Goal: Task Accomplishment & Management: Manage account settings

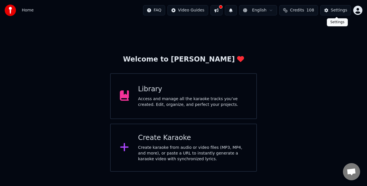
click at [329, 8] on button "Settings" at bounding box center [335, 10] width 31 height 10
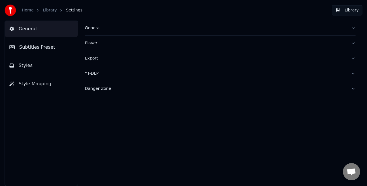
click at [33, 50] on button "Subtitles Preset" at bounding box center [41, 47] width 73 height 16
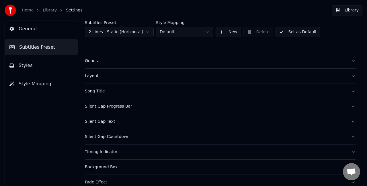
scroll to position [53, 0]
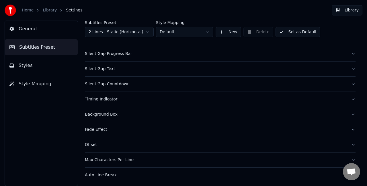
click at [137, 174] on div "Auto Line Break" at bounding box center [215, 175] width 261 height 6
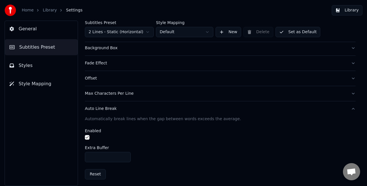
scroll to position [120, 0]
click at [131, 93] on div "Max Characters Per Line" at bounding box center [215, 93] width 261 height 6
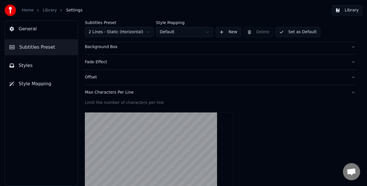
click at [134, 78] on div "Offset" at bounding box center [215, 77] width 261 height 6
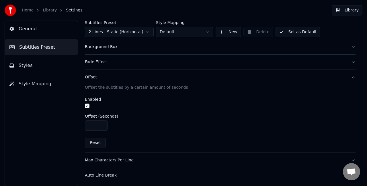
scroll to position [63, 0]
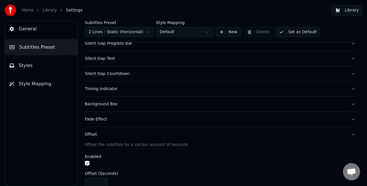
click at [131, 119] on div "Fade Effect" at bounding box center [215, 120] width 261 height 6
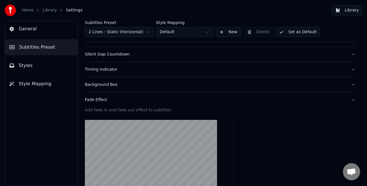
scroll to position [92, 0]
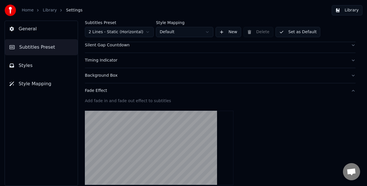
click at [137, 74] on div "Background Box" at bounding box center [215, 76] width 261 height 6
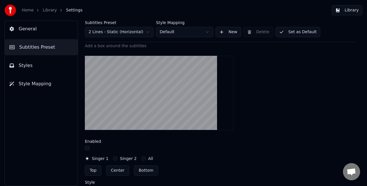
scroll to position [149, 0]
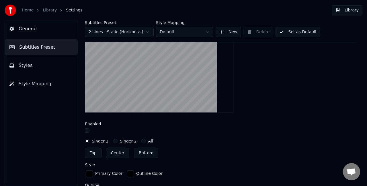
click at [120, 151] on button "Center" at bounding box center [117, 153] width 23 height 10
click at [143, 151] on button "Bottom" at bounding box center [146, 153] width 24 height 10
click at [94, 152] on button "Top" at bounding box center [93, 153] width 17 height 10
type input "**"
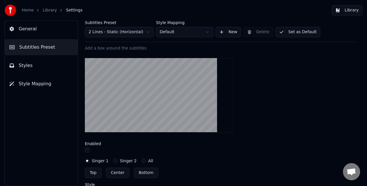
scroll to position [120, 0]
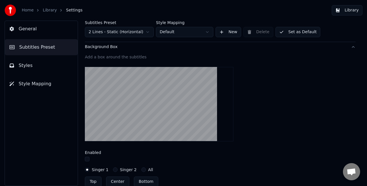
click at [88, 156] on div "Enabled" at bounding box center [220, 157] width 270 height 12
click at [88, 158] on button "button" at bounding box center [87, 159] width 5 height 5
click at [87, 157] on button "button" at bounding box center [87, 159] width 5 height 5
click at [113, 169] on button "Singer 2" at bounding box center [115, 170] width 5 height 5
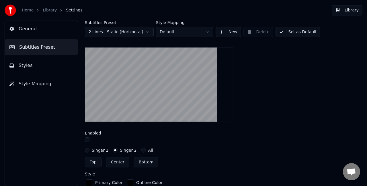
scroll to position [149, 0]
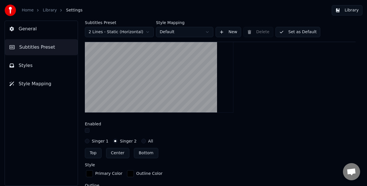
click at [87, 139] on button "Singer 1" at bounding box center [87, 141] width 5 height 5
click at [122, 150] on button "Center" at bounding box center [117, 153] width 23 height 10
click at [148, 152] on button "Bottom" at bounding box center [146, 153] width 24 height 10
type input "***"
click at [141, 140] on button "All" at bounding box center [143, 141] width 5 height 5
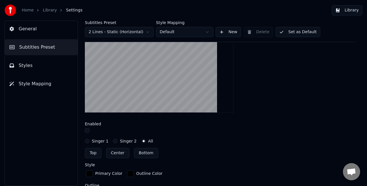
click at [113, 139] on button "Singer 2" at bounding box center [115, 141] width 5 height 5
click at [88, 139] on button "Singer 1" at bounding box center [87, 141] width 5 height 5
click at [85, 130] on button "button" at bounding box center [87, 130] width 5 height 5
click at [114, 152] on button "Center" at bounding box center [117, 153] width 23 height 10
type input "***"
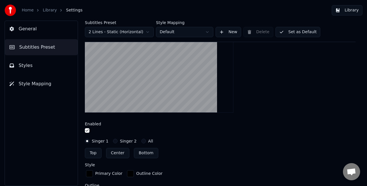
click at [86, 130] on button "button" at bounding box center [87, 130] width 5 height 5
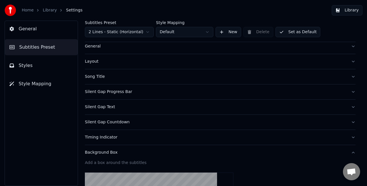
scroll to position [6, 0]
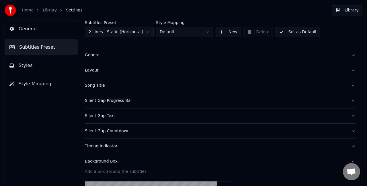
click at [116, 58] on div "General" at bounding box center [215, 55] width 261 height 6
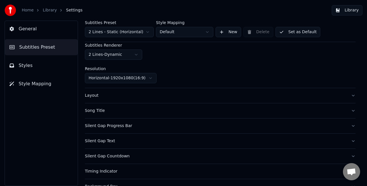
scroll to position [34, 0]
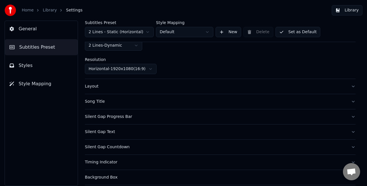
click at [138, 68] on html "Home Library Settings Library General Subtitles Preset Styles Style Mapping Sub…" at bounding box center [183, 93] width 367 height 186
click at [133, 68] on html "Home Library Settings Library General Subtitles Preset Styles Style Mapping Sub…" at bounding box center [183, 93] width 367 height 186
click at [128, 47] on html "Home Library Settings Library General Subtitles Preset Styles Style Mapping Sub…" at bounding box center [183, 93] width 367 height 186
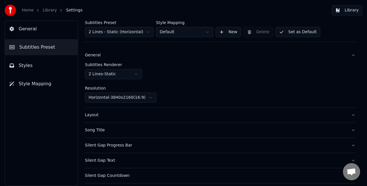
scroll to position [0, 0]
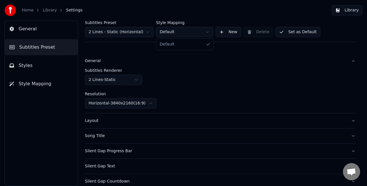
click at [191, 34] on html "Home Library Settings Library General Subtitles Preset Styles Style Mapping Sub…" at bounding box center [183, 93] width 367 height 186
click at [224, 30] on html "Home Library Settings Library General Subtitles Preset Styles Style Mapping Sub…" at bounding box center [183, 93] width 367 height 186
click at [222, 32] on button "New" at bounding box center [227, 32] width 25 height 10
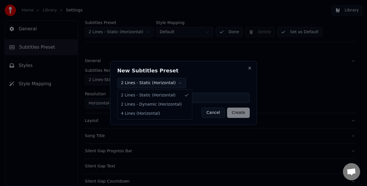
click at [174, 86] on body "Home Library Settings Library General Subtitles Preset Styles Style Mapping Sub…" at bounding box center [183, 93] width 367 height 186
click at [194, 49] on div at bounding box center [183, 93] width 367 height 186
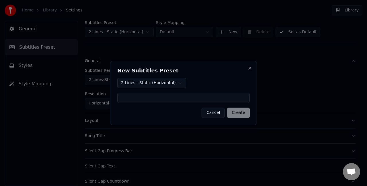
click at [215, 109] on button "Cancel" at bounding box center [212, 113] width 23 height 10
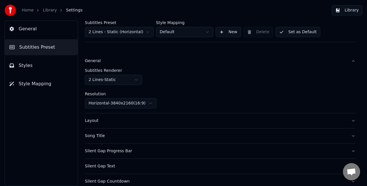
click at [45, 68] on button "Styles" at bounding box center [41, 66] width 73 height 16
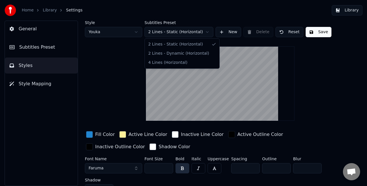
click at [163, 30] on html "Home Library Settings Library General Subtitles Preset Styles Style Mapping Sty…" at bounding box center [183, 93] width 367 height 186
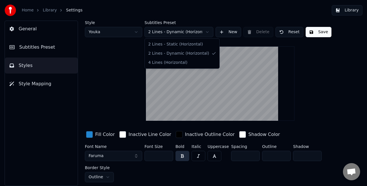
click at [168, 35] on html "Home Library Settings Library General Subtitles Preset Styles Style Mapping Sty…" at bounding box center [183, 93] width 367 height 186
click at [170, 32] on html "Home Library Settings Library General Subtitles Preset Styles Style Mapping Sty…" at bounding box center [183, 93] width 367 height 186
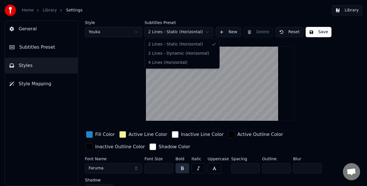
click at [181, 31] on html "Home Library Settings Library General Subtitles Preset Styles Style Mapping Sty…" at bounding box center [183, 93] width 367 height 186
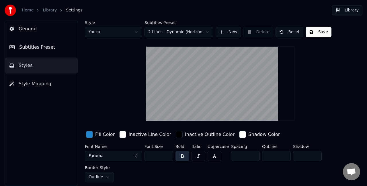
click at [130, 31] on html "Home Library Settings Library General Subtitles Preset Styles Style Mapping Sty…" at bounding box center [183, 93] width 367 height 186
click at [123, 30] on html "Home Library Settings Library General Subtitles Preset Styles Style Mapping Sty…" at bounding box center [183, 93] width 367 height 186
click at [135, 32] on html "Home Library Settings Library General Subtitles Preset Styles Style Mapping Sty…" at bounding box center [183, 93] width 367 height 186
type input "***"
click at [319, 32] on button "Save" at bounding box center [318, 32] width 26 height 10
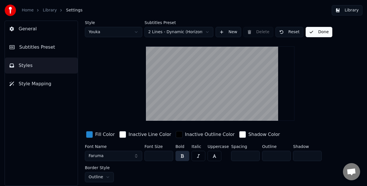
click at [345, 8] on button "Library" at bounding box center [346, 10] width 31 height 10
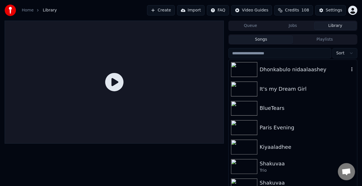
click at [280, 72] on div "Dhonkabulo nidaalaashey" at bounding box center [303, 70] width 89 height 8
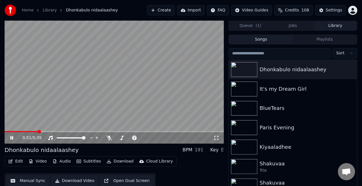
click at [38, 132] on span at bounding box center [114, 131] width 219 height 1
click at [40, 132] on span at bounding box center [114, 131] width 219 height 1
click at [58, 131] on div "1:13 / 5:35" at bounding box center [114, 82] width 219 height 123
click at [59, 131] on span at bounding box center [114, 131] width 219 height 1
click at [56, 131] on video at bounding box center [114, 82] width 219 height 123
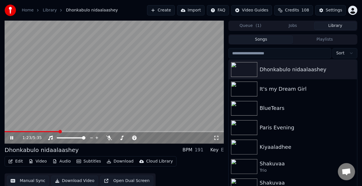
click at [55, 131] on span at bounding box center [32, 131] width 55 height 1
click at [50, 132] on span at bounding box center [27, 131] width 45 height 1
click at [334, 11] on div "Settings" at bounding box center [334, 10] width 16 height 6
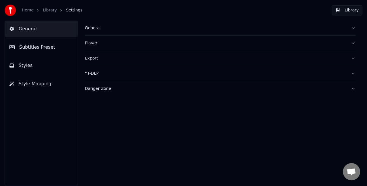
click at [34, 50] on span "Subtitles Preset" at bounding box center [37, 47] width 36 height 7
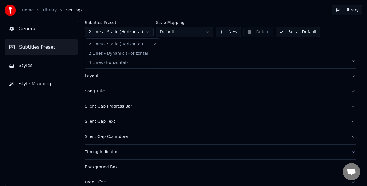
click at [114, 33] on html "Home Library Settings Library General Subtitles Preset Styles Style Mapping Sub…" at bounding box center [183, 93] width 367 height 186
click at [31, 63] on button "Styles" at bounding box center [41, 66] width 73 height 16
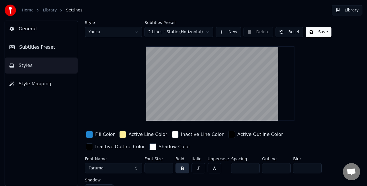
click at [310, 32] on button "Save" at bounding box center [318, 32] width 26 height 10
click at [340, 13] on button "Library" at bounding box center [346, 10] width 31 height 10
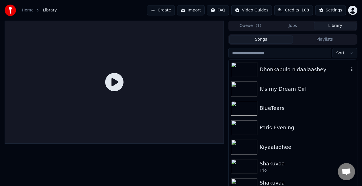
click at [280, 71] on div "Dhonkabulo nidaalaashey" at bounding box center [303, 70] width 89 height 8
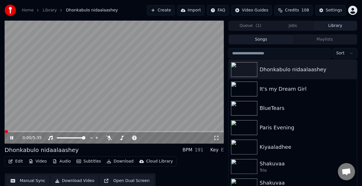
click at [34, 131] on span at bounding box center [114, 131] width 219 height 1
click at [322, 9] on button "Settings" at bounding box center [330, 10] width 31 height 10
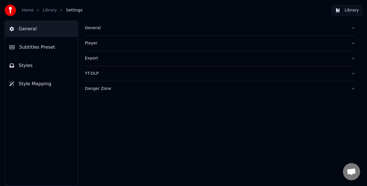
click at [44, 85] on span "Style Mapping" at bounding box center [35, 83] width 33 height 7
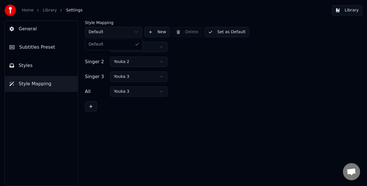
click at [134, 34] on html "Home Library Settings Library General Subtitles Preset Styles Style Mapping Sty…" at bounding box center [183, 93] width 367 height 186
click at [162, 47] on html "Home Library Settings Library General Subtitles Preset Styles Style Mapping Sty…" at bounding box center [183, 93] width 367 height 186
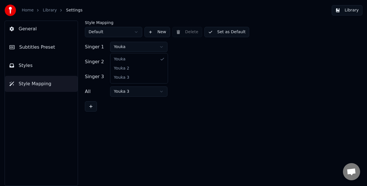
click at [162, 47] on html "Home Library Settings Library General Subtitles Preset Styles Style Mapping Sty…" at bounding box center [183, 93] width 367 height 186
click at [89, 105] on button at bounding box center [91, 106] width 12 height 10
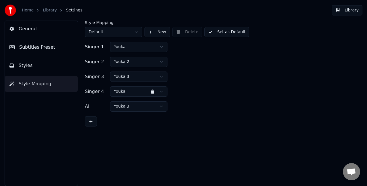
click at [153, 91] on button at bounding box center [152, 91] width 11 height 10
click at [283, 74] on div "Singer 3 Youka 3" at bounding box center [220, 77] width 270 height 10
click at [31, 64] on button "Styles" at bounding box center [41, 66] width 73 height 16
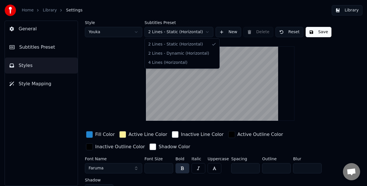
click at [168, 32] on html "Home Library Settings Library General Subtitles Preset Styles Style Mapping Sty…" at bounding box center [183, 93] width 367 height 186
drag, startPoint x: 168, startPoint y: 48, endPoint x: 172, endPoint y: 58, distance: 10.6
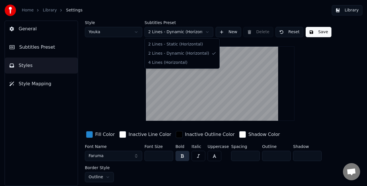
click at [174, 31] on html "Home Library Settings Library General Subtitles Preset Styles Style Mapping Sty…" at bounding box center [183, 93] width 367 height 186
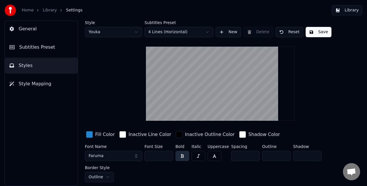
click at [130, 34] on html "Home Library Settings Library General Subtitles Preset Styles Style Mapping Sty…" at bounding box center [183, 93] width 367 height 186
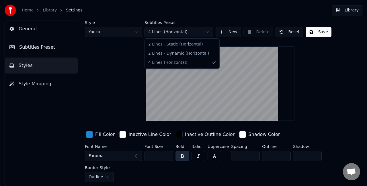
click at [182, 31] on html "Home Library Settings Library General Subtitles Preset Styles Style Mapping Sty…" at bounding box center [183, 93] width 367 height 186
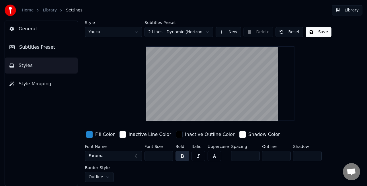
click at [315, 33] on button "Save" at bounding box center [318, 32] width 26 height 10
click at [340, 10] on button "Library" at bounding box center [346, 10] width 31 height 10
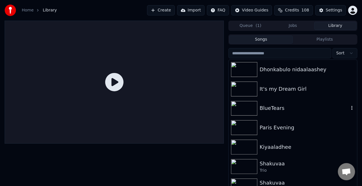
click at [282, 88] on div "It's my Dream Girl" at bounding box center [303, 89] width 89 height 8
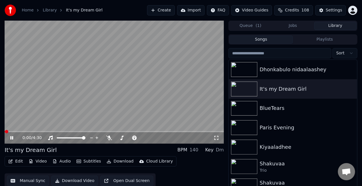
click at [25, 133] on div "0:00 / 4:30" at bounding box center [114, 137] width 219 height 11
click at [25, 131] on video at bounding box center [114, 82] width 219 height 123
click at [27, 132] on span at bounding box center [114, 131] width 219 height 1
click at [94, 85] on video at bounding box center [114, 82] width 219 height 123
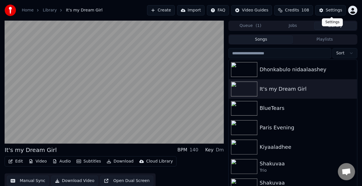
click at [329, 9] on div "Settings" at bounding box center [334, 10] width 16 height 6
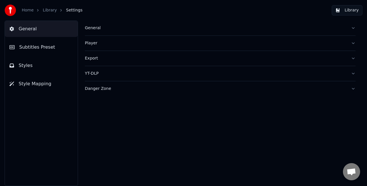
click at [131, 31] on button "General" at bounding box center [220, 28] width 270 height 15
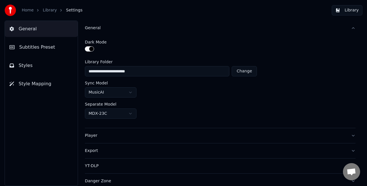
click at [51, 50] on button "Subtitles Preset" at bounding box center [41, 47] width 73 height 16
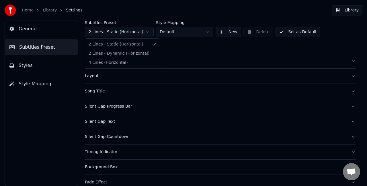
click at [121, 35] on html "Home Library Settings Library General Subtitles Preset Styles Style Mapping Sub…" at bounding box center [183, 93] width 367 height 186
click at [37, 68] on button "Styles" at bounding box center [41, 66] width 73 height 16
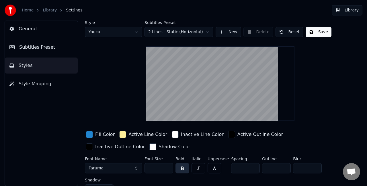
click at [25, 45] on span "Subtitles Preset" at bounding box center [37, 47] width 36 height 7
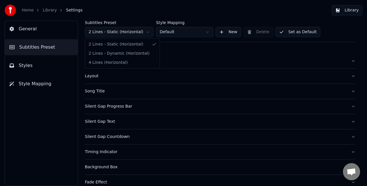
click at [121, 31] on html "Home Library Settings Library General Subtitles Preset Styles Style Mapping Sub…" at bounding box center [183, 93] width 367 height 186
click at [306, 31] on button "Set as Default" at bounding box center [297, 32] width 45 height 10
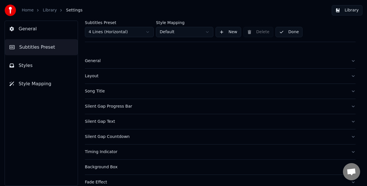
click at [344, 10] on button "Library" at bounding box center [346, 10] width 31 height 10
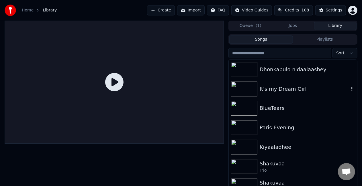
click at [277, 87] on div "It's my Dream Girl" at bounding box center [303, 89] width 89 height 8
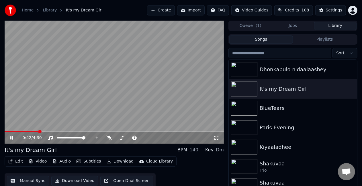
click at [39, 132] on span at bounding box center [114, 131] width 219 height 1
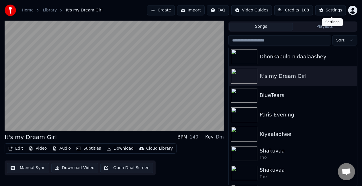
click at [326, 9] on button "Settings" at bounding box center [330, 10] width 31 height 10
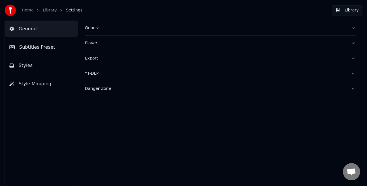
click at [46, 53] on button "Subtitles Preset" at bounding box center [41, 47] width 73 height 16
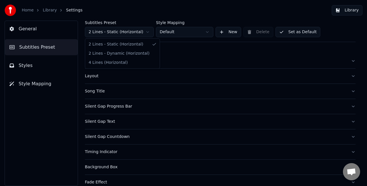
click at [135, 34] on html "Home Library Settings Library General Subtitles Preset Styles Style Mapping Sub…" at bounding box center [183, 93] width 367 height 186
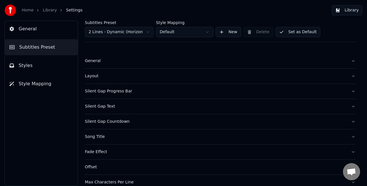
click at [304, 33] on button "Set as Default" at bounding box center [297, 32] width 45 height 10
click at [289, 33] on button "Done" at bounding box center [288, 32] width 27 height 10
click at [339, 12] on button "Library" at bounding box center [346, 10] width 31 height 10
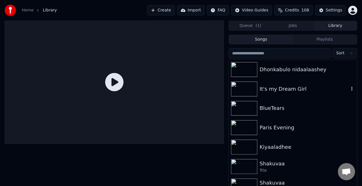
drag, startPoint x: 261, startPoint y: 98, endPoint x: 261, endPoint y: 95, distance: 2.9
click at [261, 98] on div "It's my Dream Girl" at bounding box center [292, 88] width 128 height 19
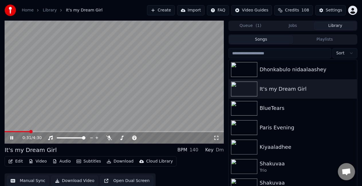
click at [30, 132] on span at bounding box center [114, 131] width 219 height 1
click at [325, 11] on button "Settings" at bounding box center [330, 10] width 31 height 10
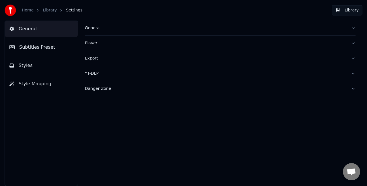
click at [96, 29] on div "General" at bounding box center [215, 28] width 261 height 6
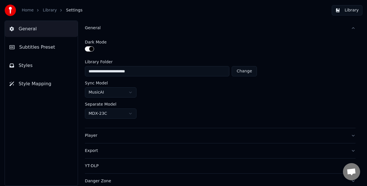
click at [95, 30] on div "General" at bounding box center [215, 28] width 261 height 6
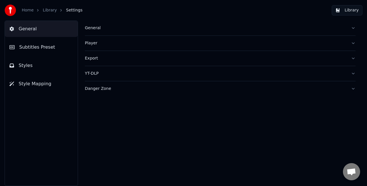
click at [22, 47] on span "Subtitles Preset" at bounding box center [37, 47] width 36 height 7
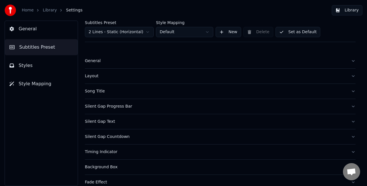
click at [22, 65] on span "Styles" at bounding box center [26, 65] width 14 height 7
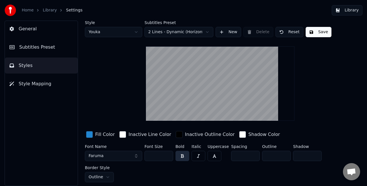
click at [32, 49] on span "Subtitles Preset" at bounding box center [37, 47] width 36 height 7
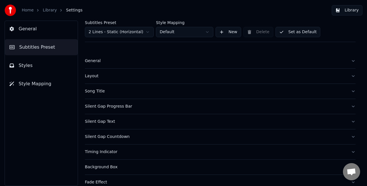
click at [186, 32] on html "Home Library Settings Library General Subtitles Preset Styles Style Mapping Sub…" at bounding box center [183, 93] width 367 height 186
click at [229, 30] on button "New" at bounding box center [227, 32] width 25 height 10
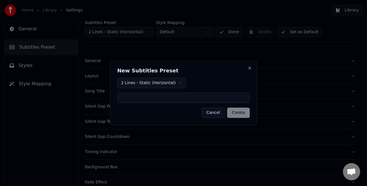
click at [143, 99] on input at bounding box center [183, 98] width 132 height 10
type input "******"
click at [240, 112] on button "Create" at bounding box center [238, 113] width 23 height 10
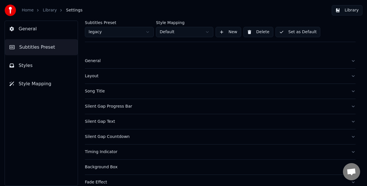
click at [338, 12] on button "Library" at bounding box center [346, 10] width 31 height 10
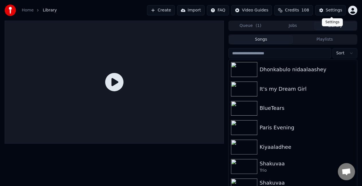
click at [322, 11] on button "Settings" at bounding box center [330, 10] width 31 height 10
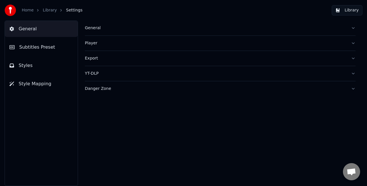
click at [37, 51] on button "Subtitles Preset" at bounding box center [41, 47] width 73 height 16
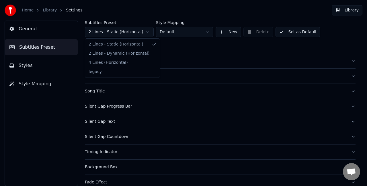
click at [144, 31] on html "Home Library Settings Library General Subtitles Preset Styles Style Mapping Sub…" at bounding box center [183, 93] width 367 height 186
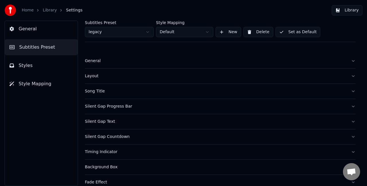
click at [340, 11] on button "Library" at bounding box center [346, 10] width 31 height 10
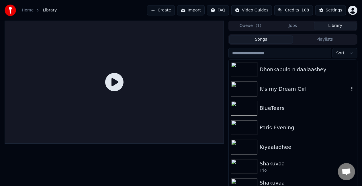
click at [259, 88] on div at bounding box center [245, 89] width 29 height 15
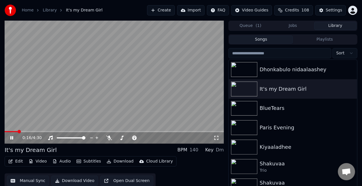
click at [18, 132] on span at bounding box center [114, 131] width 219 height 1
click at [13, 131] on span at bounding box center [12, 131] width 15 height 1
click at [7, 133] on div "0:11 / 4:30" at bounding box center [114, 137] width 219 height 11
click at [7, 131] on video at bounding box center [114, 82] width 219 height 123
click at [7, 131] on span at bounding box center [10, 131] width 10 height 1
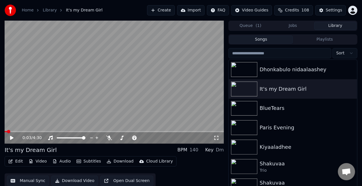
click at [31, 121] on video at bounding box center [114, 82] width 219 height 123
click at [25, 132] on span at bounding box center [114, 131] width 219 height 1
click at [334, 8] on div "Settings" at bounding box center [334, 10] width 16 height 6
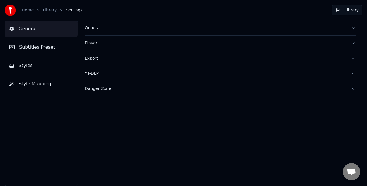
click at [103, 29] on div "General" at bounding box center [215, 28] width 261 height 6
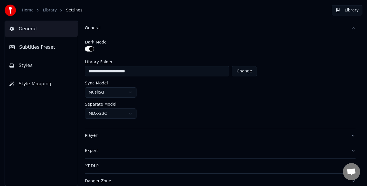
click at [54, 46] on button "Subtitles Preset" at bounding box center [41, 47] width 73 height 16
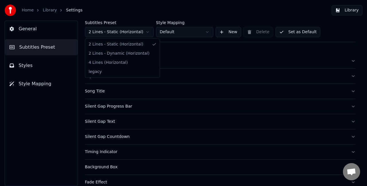
click at [129, 34] on html "Home Library Settings Library General Subtitles Preset Styles Style Mapping Sub…" at bounding box center [183, 93] width 367 height 186
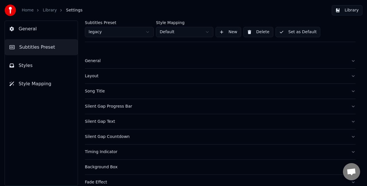
click at [291, 31] on button "Set as Default" at bounding box center [297, 32] width 45 height 10
click at [293, 30] on button "Done" at bounding box center [288, 32] width 27 height 10
click at [351, 7] on button "Library" at bounding box center [346, 10] width 31 height 10
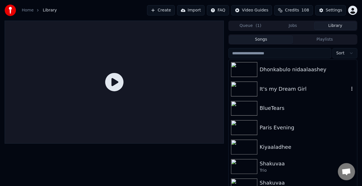
click at [273, 88] on div "It's my Dream Girl" at bounding box center [303, 89] width 89 height 8
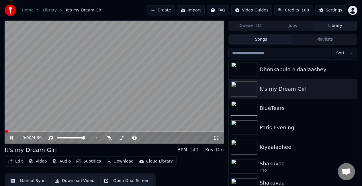
click at [18, 130] on video at bounding box center [114, 82] width 219 height 123
click at [18, 131] on video at bounding box center [114, 82] width 219 height 123
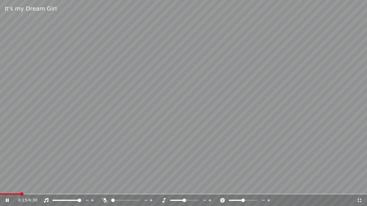
click at [21, 186] on span at bounding box center [183, 194] width 367 height 1
click at [285, 61] on video at bounding box center [183, 103] width 367 height 206
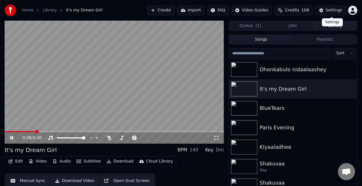
click at [323, 10] on button "Settings" at bounding box center [330, 10] width 31 height 10
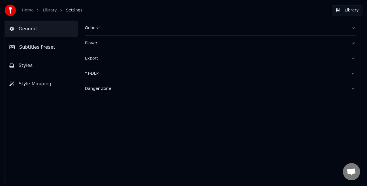
click at [26, 45] on span "Subtitles Preset" at bounding box center [37, 47] width 36 height 7
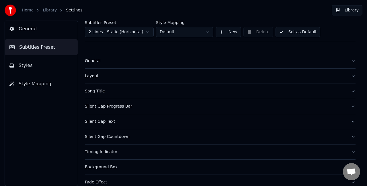
click at [103, 30] on html "Home Library Settings Library General Subtitles Preset Styles Style Mapping Sub…" at bounding box center [183, 93] width 367 height 186
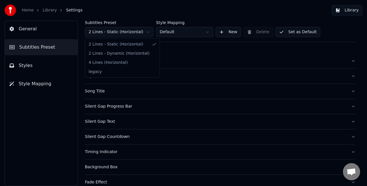
click at [103, 30] on html "Home Library Settings Library General Subtitles Preset Styles Style Mapping Sub…" at bounding box center [183, 93] width 367 height 186
click at [56, 63] on html "Home Library Settings Library General Subtitles Preset Styles Style Mapping Sub…" at bounding box center [183, 93] width 367 height 186
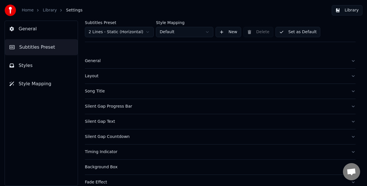
click at [44, 66] on button "Styles" at bounding box center [41, 66] width 73 height 16
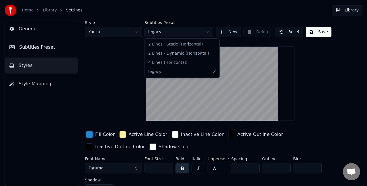
click at [152, 34] on html "Home Library Settings Library General Subtitles Preset Styles Style Mapping Sty…" at bounding box center [183, 93] width 367 height 186
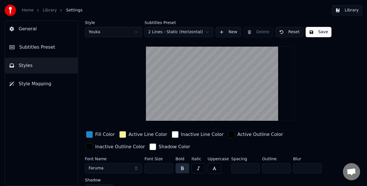
click at [159, 32] on html "Home Library Settings Library General Subtitles Preset Styles Style Mapping Sty…" at bounding box center [183, 93] width 367 height 186
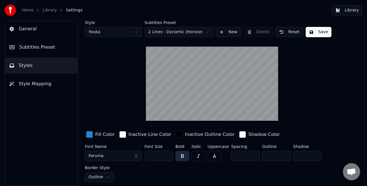
click at [310, 31] on button "Save" at bounding box center [318, 32] width 26 height 10
click at [316, 31] on button "Done" at bounding box center [318, 32] width 27 height 10
click at [314, 34] on button "Save" at bounding box center [318, 32] width 26 height 10
click at [347, 8] on button "Library" at bounding box center [346, 10] width 31 height 10
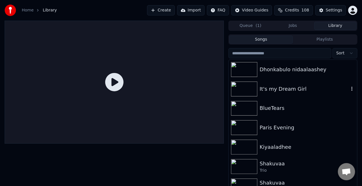
click at [270, 88] on div "It's my Dream Girl" at bounding box center [303, 89] width 89 height 8
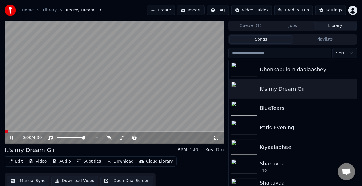
click at [22, 132] on span at bounding box center [114, 131] width 219 height 1
click at [329, 9] on div "Settings" at bounding box center [334, 10] width 16 height 6
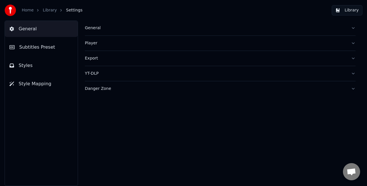
click at [42, 49] on span "Subtitles Preset" at bounding box center [37, 47] width 36 height 7
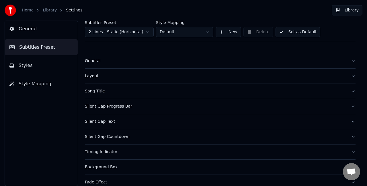
click at [135, 33] on html "Home Library Settings Library General Subtitles Preset Styles Style Mapping Sub…" at bounding box center [183, 93] width 367 height 186
click at [64, 66] on button "Styles" at bounding box center [41, 66] width 73 height 16
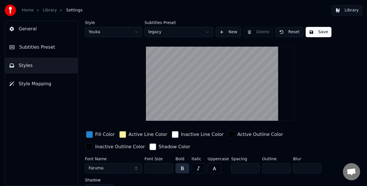
click at [162, 31] on html "Home Library Settings Library General Subtitles Preset Styles Style Mapping Sty…" at bounding box center [183, 93] width 367 height 186
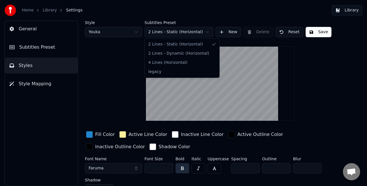
click at [161, 31] on html "Home Library Settings Library General Subtitles Preset Styles Style Mapping Sty…" at bounding box center [183, 93] width 367 height 186
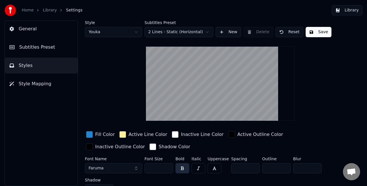
click at [308, 31] on button "Save" at bounding box center [318, 32] width 26 height 10
click at [309, 33] on button "Done" at bounding box center [318, 32] width 27 height 10
click at [344, 12] on button "Library" at bounding box center [346, 10] width 31 height 10
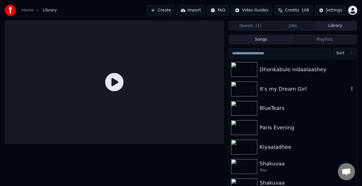
drag, startPoint x: 274, startPoint y: 95, endPoint x: 273, endPoint y: 88, distance: 6.7
click at [274, 94] on div "It's my Dream Girl" at bounding box center [292, 88] width 128 height 19
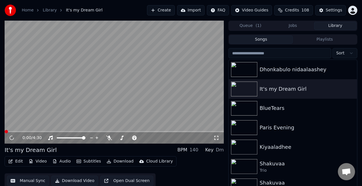
click at [86, 132] on span at bounding box center [114, 131] width 219 height 1
click at [324, 10] on button "Settings" at bounding box center [330, 10] width 31 height 10
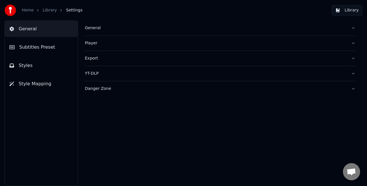
click at [40, 52] on button "Subtitles Preset" at bounding box center [41, 47] width 73 height 16
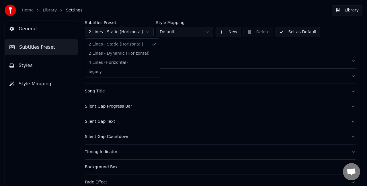
click at [137, 35] on html "Home Library Settings Library General Subtitles Preset Styles Style Mapping Sub…" at bounding box center [183, 93] width 367 height 186
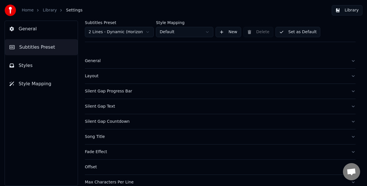
click at [297, 31] on button "Set as Default" at bounding box center [297, 32] width 45 height 10
click at [286, 29] on button "Done" at bounding box center [288, 32] width 27 height 10
click at [340, 11] on button "Library" at bounding box center [346, 10] width 31 height 10
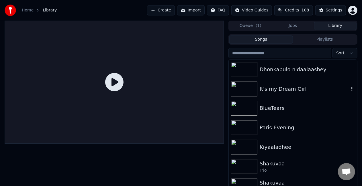
click at [262, 91] on div "It's my Dream Girl" at bounding box center [303, 89] width 89 height 8
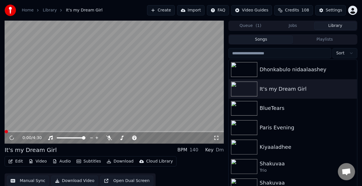
click at [88, 131] on video at bounding box center [114, 82] width 219 height 123
click at [89, 131] on span at bounding box center [114, 131] width 219 height 1
click at [136, 89] on video at bounding box center [114, 82] width 219 height 123
click at [7, 132] on span at bounding box center [6, 131] width 3 height 1
click at [325, 6] on button "Settings" at bounding box center [330, 10] width 31 height 10
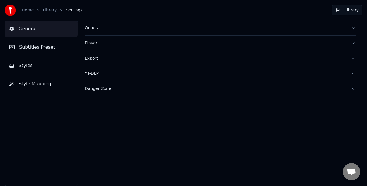
click at [57, 48] on button "Subtitles Preset" at bounding box center [41, 47] width 73 height 16
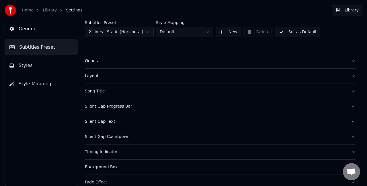
click at [133, 33] on html "Home Library Settings Library General Subtitles Preset Styles Style Mapping Sub…" at bounding box center [183, 93] width 367 height 186
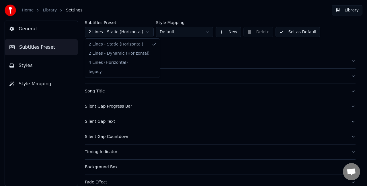
click at [133, 33] on html "Home Library Settings Library General Subtitles Preset Styles Style Mapping Sub…" at bounding box center [183, 93] width 367 height 186
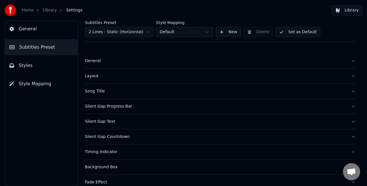
click at [94, 60] on div "General" at bounding box center [215, 61] width 261 height 6
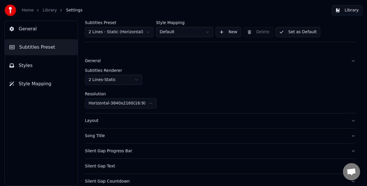
click at [128, 139] on button "Song Title" at bounding box center [220, 136] width 270 height 15
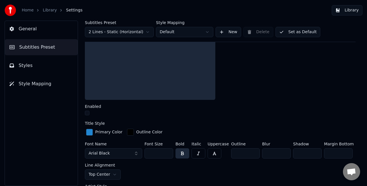
scroll to position [86, 0]
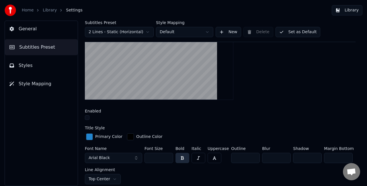
click at [87, 117] on button "button" at bounding box center [87, 117] width 5 height 5
click at [87, 116] on button "button" at bounding box center [87, 117] width 5 height 5
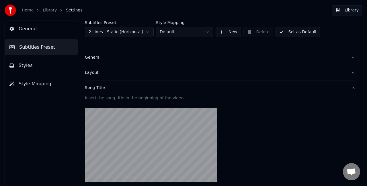
scroll to position [0, 0]
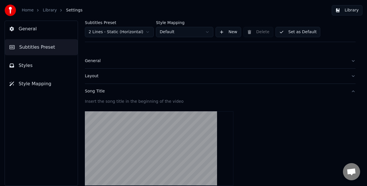
click at [298, 33] on button "Set as Default" at bounding box center [297, 32] width 45 height 10
click at [293, 32] on button "Done" at bounding box center [288, 32] width 27 height 10
click at [348, 11] on button "Library" at bounding box center [346, 10] width 31 height 10
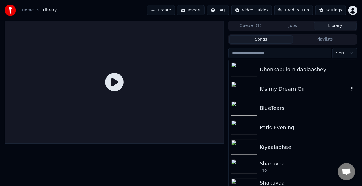
drag, startPoint x: 270, startPoint y: 95, endPoint x: 270, endPoint y: 91, distance: 4.0
click at [270, 95] on div "It's my Dream Girl" at bounding box center [292, 88] width 128 height 19
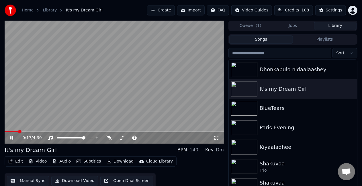
click at [19, 131] on span at bounding box center [114, 131] width 219 height 1
click at [32, 131] on span at bounding box center [114, 131] width 219 height 1
click at [329, 9] on div "Settings" at bounding box center [334, 10] width 16 height 6
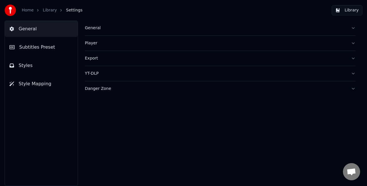
click at [39, 48] on span "Subtitles Preset" at bounding box center [37, 47] width 36 height 7
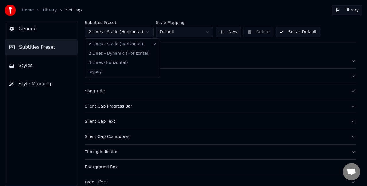
click at [132, 31] on html "Home Library Settings Library General Subtitles Preset Styles Style Mapping Sub…" at bounding box center [183, 93] width 367 height 186
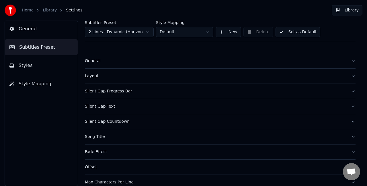
click at [115, 35] on html "Home Library Settings Library General Subtitles Preset Styles Style Mapping Sub…" at bounding box center [183, 93] width 367 height 186
click at [36, 68] on html "Home Library Settings Library General Subtitles Preset Styles Style Mapping Sub…" at bounding box center [183, 93] width 367 height 186
click at [36, 65] on button "Styles" at bounding box center [41, 66] width 73 height 16
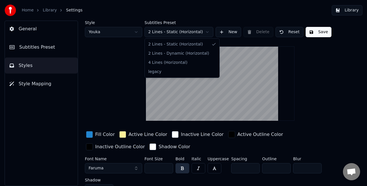
click at [170, 34] on html "Home Library Settings Library General Subtitles Preset Styles Style Mapping Sty…" at bounding box center [183, 93] width 367 height 186
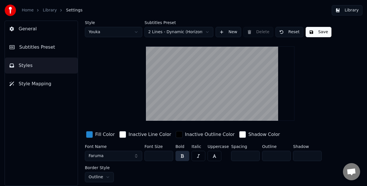
click at [319, 30] on button "Save" at bounding box center [318, 32] width 26 height 10
click at [312, 32] on button "Done" at bounding box center [318, 32] width 27 height 10
click at [45, 54] on button "Subtitles Preset" at bounding box center [41, 47] width 73 height 16
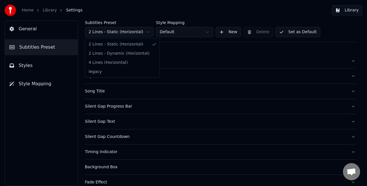
click at [118, 34] on html "Home Library Settings Library General Subtitles Preset Styles Style Mapping Sub…" at bounding box center [183, 93] width 367 height 186
click at [33, 48] on html "Home Library Settings Library General Subtitles Preset Styles Style Mapping Sub…" at bounding box center [183, 93] width 367 height 186
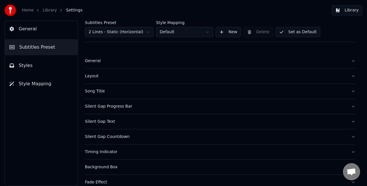
click at [89, 60] on div "General" at bounding box center [215, 61] width 261 height 6
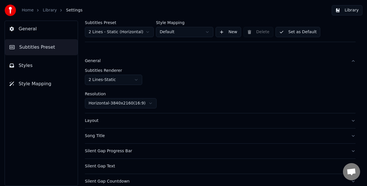
scroll to position [29, 0]
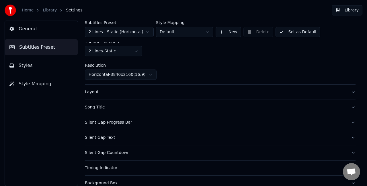
click at [109, 109] on div "Song Title" at bounding box center [215, 108] width 261 height 6
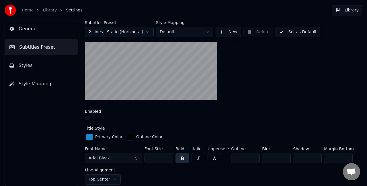
scroll to position [86, 0]
click at [44, 60] on button "Styles" at bounding box center [41, 66] width 73 height 16
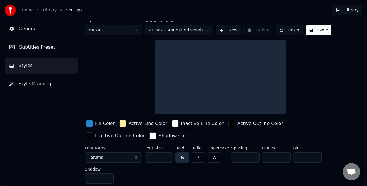
scroll to position [10, 0]
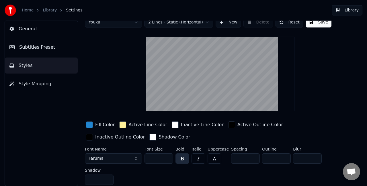
click at [181, 23] on html "Home Library Settings Library General Subtitles Preset Styles Style Mapping Sty…" at bounding box center [183, 93] width 367 height 186
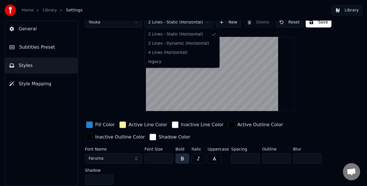
scroll to position [0, 0]
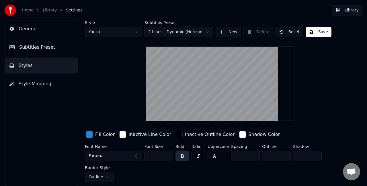
click at [313, 34] on button "Save" at bounding box center [318, 32] width 26 height 10
click at [318, 30] on button "Save" at bounding box center [318, 32] width 26 height 10
click at [43, 49] on span "Subtitles Preset" at bounding box center [37, 47] width 36 height 7
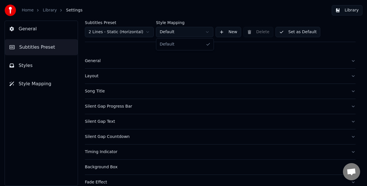
click at [181, 32] on html "Home Library Settings Library General Subtitles Preset Styles Style Mapping Sub…" at bounding box center [183, 93] width 367 height 186
click at [124, 90] on div "Song Title" at bounding box center [215, 91] width 261 height 6
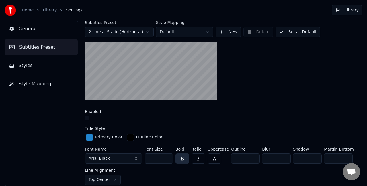
scroll to position [86, 0]
click at [89, 116] on div at bounding box center [220, 118] width 270 height 6
click at [88, 116] on button "button" at bounding box center [87, 117] width 5 height 5
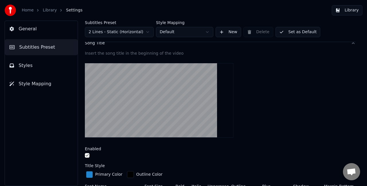
scroll to position [57, 0]
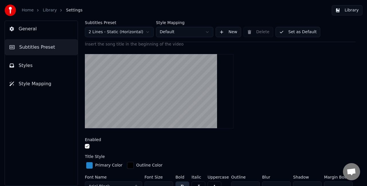
click at [85, 143] on div "Enabled" at bounding box center [220, 144] width 270 height 12
click at [85, 147] on button "button" at bounding box center [87, 146] width 5 height 5
click at [44, 68] on button "Styles" at bounding box center [41, 66] width 73 height 16
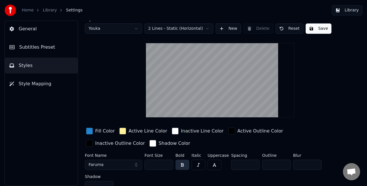
scroll to position [0, 0]
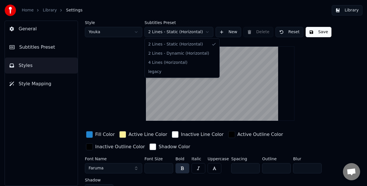
click at [200, 30] on html "Home Library Settings Library General Subtitles Preset Styles Style Mapping Sty…" at bounding box center [183, 93] width 367 height 186
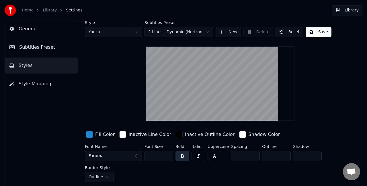
click at [27, 81] on span "Style Mapping" at bounding box center [35, 83] width 33 height 7
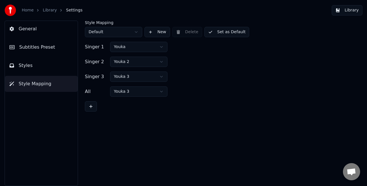
click at [27, 69] on button "Styles" at bounding box center [41, 66] width 73 height 16
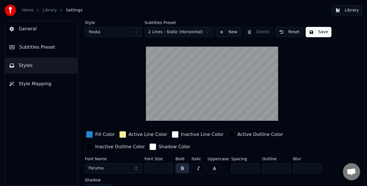
click at [191, 34] on html "Home Library Settings Library General Subtitles Preset Styles Style Mapping Sty…" at bounding box center [183, 93] width 367 height 186
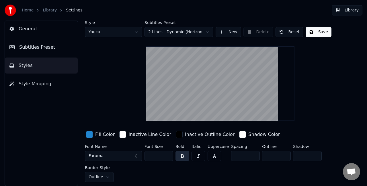
click at [306, 32] on button "Save" at bounding box center [318, 32] width 26 height 10
click at [306, 32] on button "Done" at bounding box center [318, 32] width 27 height 10
click at [344, 9] on button "Library" at bounding box center [346, 10] width 31 height 10
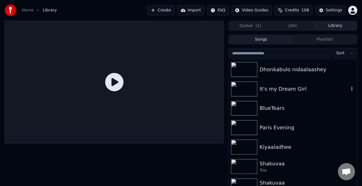
drag, startPoint x: 270, startPoint y: 89, endPoint x: 238, endPoint y: 92, distance: 31.6
click at [269, 88] on div "It's my Dream Girl" at bounding box center [303, 89] width 89 height 8
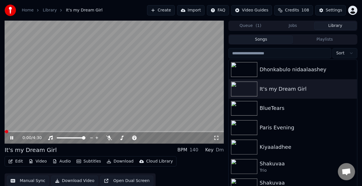
click at [68, 132] on div "0:00 / 4:30" at bounding box center [114, 137] width 219 height 11
click at [68, 132] on span at bounding box center [114, 131] width 219 height 1
click at [335, 8] on div "Settings" at bounding box center [334, 10] width 16 height 6
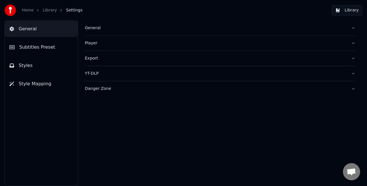
click at [21, 49] on span "Subtitles Preset" at bounding box center [37, 47] width 36 height 7
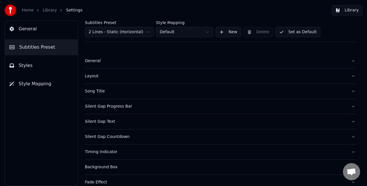
click at [144, 35] on html "Home Library Settings Library General Subtitles Preset Styles Style Mapping Sub…" at bounding box center [183, 93] width 367 height 186
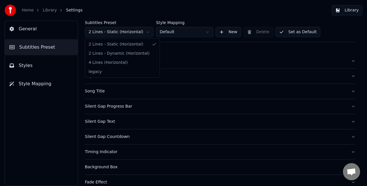
click at [48, 70] on html "Home Library Settings Library General Subtitles Preset Styles Style Mapping Sub…" at bounding box center [183, 93] width 367 height 186
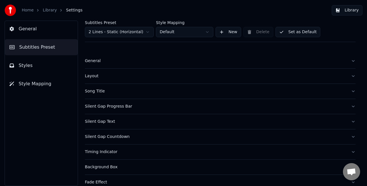
click at [30, 66] on button "Styles" at bounding box center [41, 66] width 73 height 16
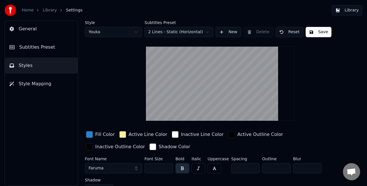
click at [202, 35] on html "Home Library Settings Library General Subtitles Preset Styles Style Mapping Sty…" at bounding box center [183, 93] width 367 height 186
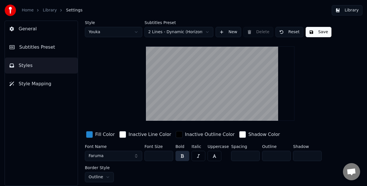
click at [305, 33] on button "Save" at bounding box center [318, 32] width 26 height 10
click at [308, 33] on button "Done" at bounding box center [318, 32] width 27 height 10
click at [308, 34] on button "Done" at bounding box center [318, 32] width 27 height 10
click at [308, 33] on button "Done" at bounding box center [318, 32] width 27 height 10
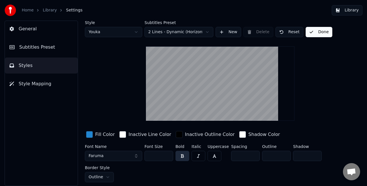
click at [308, 33] on button "Done" at bounding box center [318, 32] width 27 height 10
click at [346, 9] on button "Library" at bounding box center [346, 10] width 31 height 10
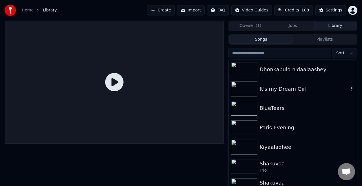
click at [261, 96] on div "It's my Dream Girl" at bounding box center [292, 88] width 128 height 19
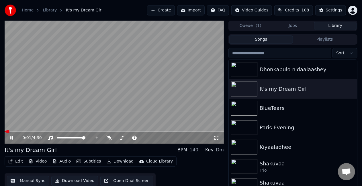
click at [85, 130] on video at bounding box center [114, 82] width 219 height 123
click at [86, 132] on span at bounding box center [114, 131] width 219 height 1
click at [320, 12] on button "Settings" at bounding box center [330, 10] width 31 height 10
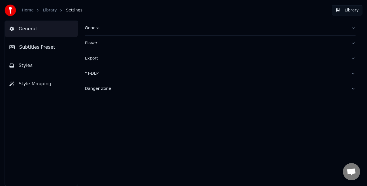
click at [65, 50] on button "Subtitles Preset" at bounding box center [41, 47] width 73 height 16
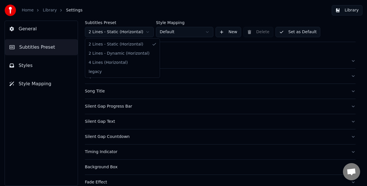
click at [124, 32] on html "Home Library Settings Library General Subtitles Preset Styles Style Mapping Sub…" at bounding box center [183, 93] width 367 height 186
click at [35, 66] on html "Home Library Settings Library General Subtitles Preset Styles Style Mapping Sub…" at bounding box center [183, 93] width 367 height 186
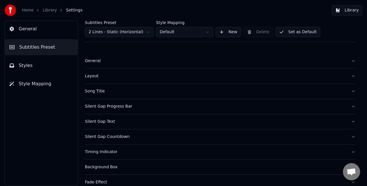
click at [35, 66] on button "Styles" at bounding box center [41, 66] width 73 height 16
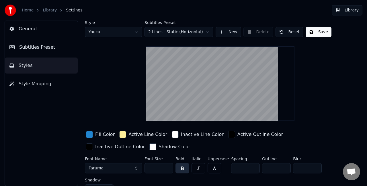
click at [185, 32] on html "Home Library Settings Library General Subtitles Preset Styles Style Mapping Sty…" at bounding box center [183, 93] width 367 height 186
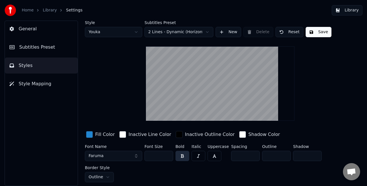
click at [38, 50] on span "Subtitles Preset" at bounding box center [37, 47] width 36 height 7
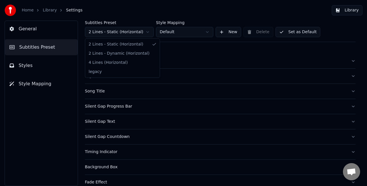
click at [136, 36] on html "Home Library Settings Library General Subtitles Preset Styles Style Mapping Sub…" at bounding box center [183, 93] width 367 height 186
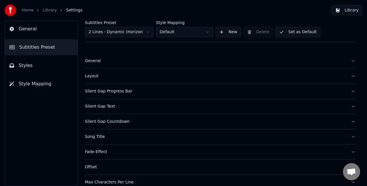
click at [95, 61] on div "General" at bounding box center [215, 61] width 261 height 6
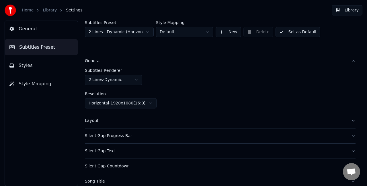
click at [95, 61] on div "General" at bounding box center [215, 61] width 261 height 6
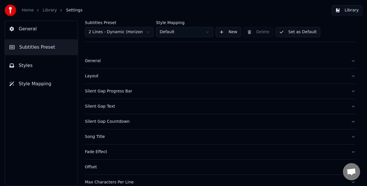
click at [95, 61] on div "General" at bounding box center [215, 61] width 261 height 6
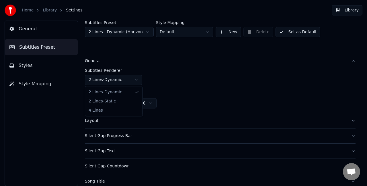
click at [111, 80] on html "Home Library Settings Library General Subtitles Preset Styles Style Mapping Sub…" at bounding box center [183, 93] width 367 height 186
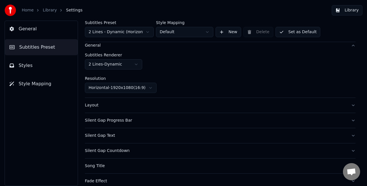
scroll to position [29, 0]
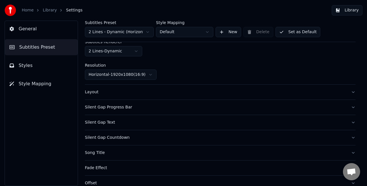
click at [144, 76] on html "Home Library Settings Library General Subtitles Preset Styles Style Mapping Sub…" at bounding box center [183, 93] width 367 height 186
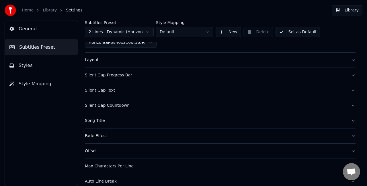
scroll to position [67, 0]
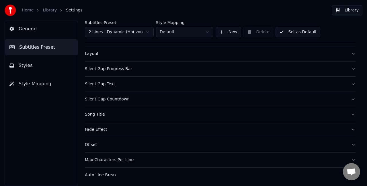
click at [106, 71] on div "Silent Gap Progress Bar" at bounding box center [215, 69] width 261 height 6
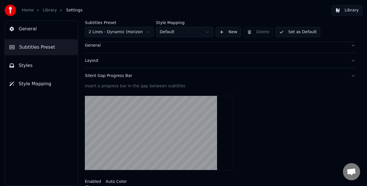
scroll to position [10, 0]
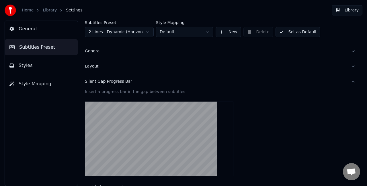
click at [100, 54] on button "General" at bounding box center [220, 51] width 270 height 15
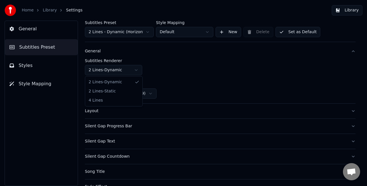
click at [128, 69] on html "Home Library Settings Library General Subtitles Preset Styles Style Mapping Sub…" at bounding box center [183, 93] width 367 height 186
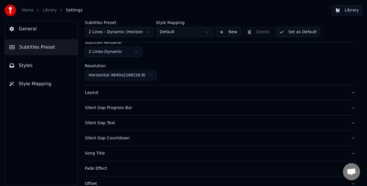
scroll to position [67, 0]
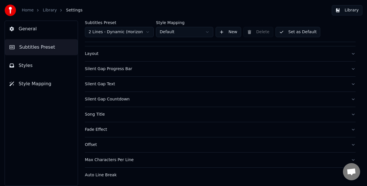
click at [110, 118] on button "Song Title" at bounding box center [220, 114] width 270 height 15
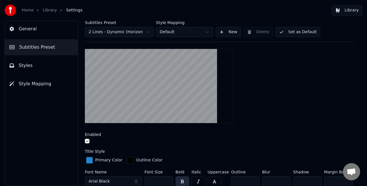
scroll to position [124, 0]
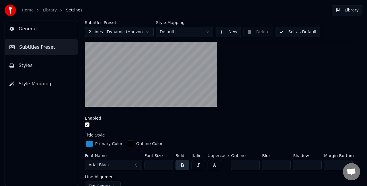
click at [88, 125] on button "button" at bounding box center [87, 125] width 5 height 5
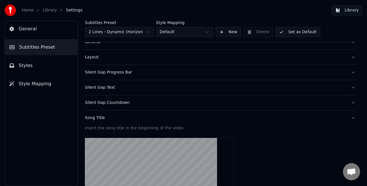
scroll to position [0, 0]
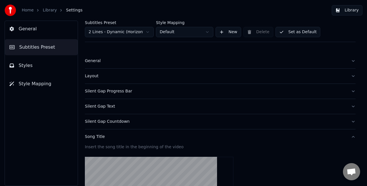
click at [284, 33] on button "Set as Default" at bounding box center [297, 32] width 45 height 10
click at [343, 10] on button "Library" at bounding box center [346, 10] width 31 height 10
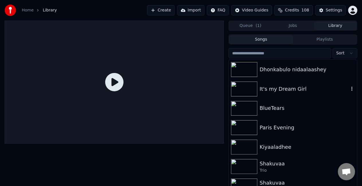
click at [278, 90] on div "It's my Dream Girl" at bounding box center [303, 89] width 89 height 8
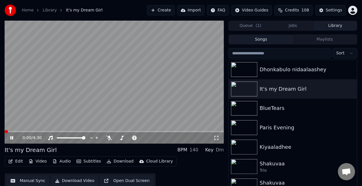
click at [39, 132] on span at bounding box center [114, 131] width 219 height 1
click at [329, 11] on div "Settings" at bounding box center [334, 10] width 16 height 6
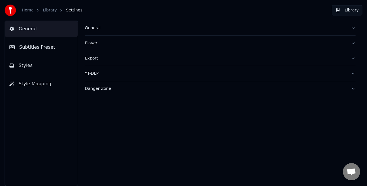
drag, startPoint x: 41, startPoint y: 54, endPoint x: 41, endPoint y: 49, distance: 5.2
click at [41, 54] on button "Subtitles Preset" at bounding box center [41, 47] width 73 height 16
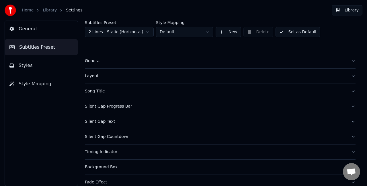
click at [30, 68] on span "Styles" at bounding box center [26, 65] width 14 height 7
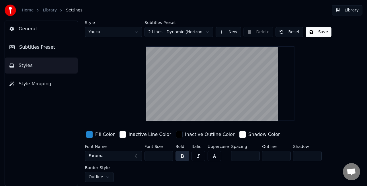
click at [175, 31] on html "Home Library Settings Library General Subtitles Preset Styles Style Mapping Sty…" at bounding box center [183, 93] width 367 height 186
click at [174, 32] on html "Home Library Settings Library General Subtitles Preset Styles Style Mapping Sty…" at bounding box center [183, 93] width 367 height 186
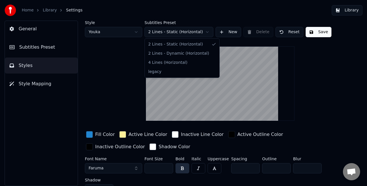
click at [175, 31] on html "Home Library Settings Library General Subtitles Preset Styles Style Mapping Sty…" at bounding box center [183, 93] width 367 height 186
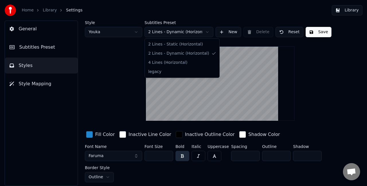
click at [176, 36] on html "Home Library Settings Library General Subtitles Preset Styles Style Mapping Sty…" at bounding box center [183, 93] width 367 height 186
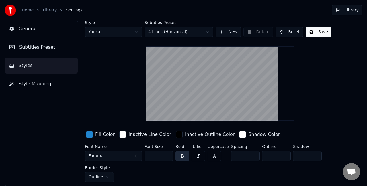
click at [176, 33] on html "Home Library Settings Library General Subtitles Preset Styles Style Mapping Sty…" at bounding box center [183, 93] width 367 height 186
click at [44, 48] on span "Subtitles Preset" at bounding box center [37, 47] width 36 height 7
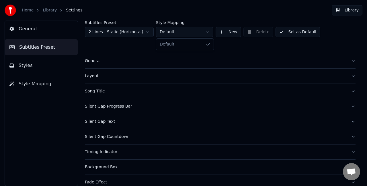
click at [176, 33] on html "Home Library Settings Library General Subtitles Preset Styles Style Mapping Sub…" at bounding box center [183, 93] width 367 height 186
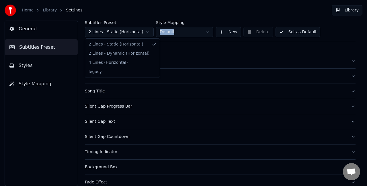
click at [122, 34] on html "Home Library Settings Library General Subtitles Preset Styles Style Mapping Sub…" at bounding box center [183, 93] width 367 height 186
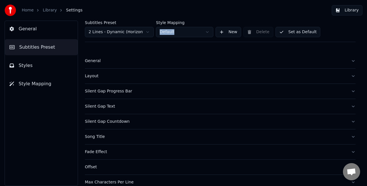
click at [56, 66] on button "Styles" at bounding box center [41, 66] width 73 height 16
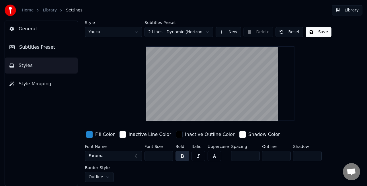
click at [54, 48] on button "Subtitles Preset" at bounding box center [41, 47] width 73 height 16
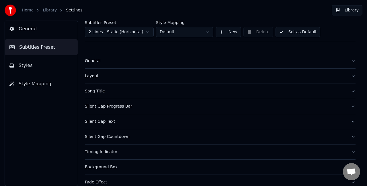
click at [120, 32] on html "Home Library Settings Library General Subtitles Preset Styles Style Mapping Sub…" at bounding box center [183, 93] width 367 height 186
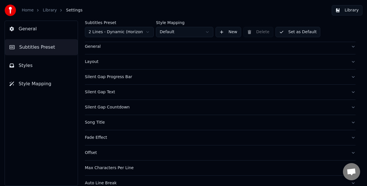
scroll to position [22, 0]
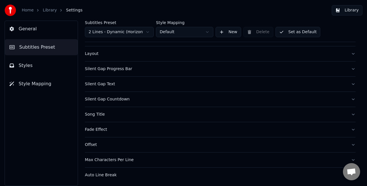
click at [296, 29] on button "Set as Default" at bounding box center [297, 32] width 45 height 10
click at [281, 34] on button "Done" at bounding box center [288, 32] width 27 height 10
click at [30, 62] on button "Styles" at bounding box center [41, 66] width 73 height 16
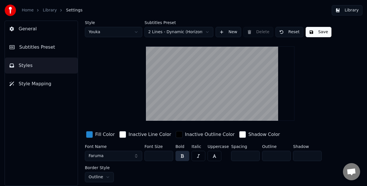
scroll to position [0, 0]
click at [34, 49] on span "Subtitles Preset" at bounding box center [37, 47] width 36 height 7
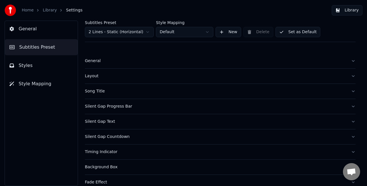
click at [340, 11] on button "Library" at bounding box center [346, 10] width 31 height 10
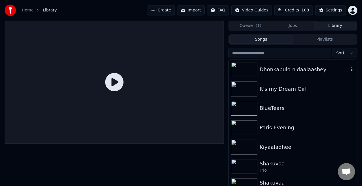
click at [285, 70] on div "Dhonkabulo nidaalaashey" at bounding box center [303, 70] width 89 height 8
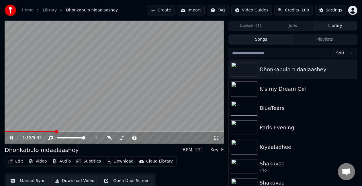
click at [55, 132] on span at bounding box center [114, 131] width 219 height 1
click at [59, 132] on span at bounding box center [114, 131] width 219 height 1
click at [327, 10] on div "Settings" at bounding box center [334, 10] width 16 height 6
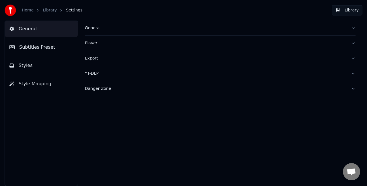
click at [36, 66] on button "Styles" at bounding box center [41, 66] width 73 height 16
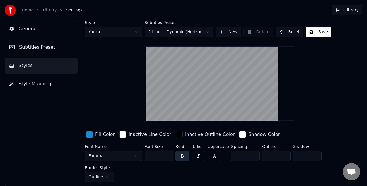
click at [190, 28] on html "Home Library Settings Library General Subtitles Preset Styles Style Mapping Sty…" at bounding box center [183, 93] width 367 height 186
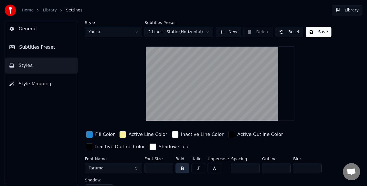
click at [181, 32] on html "Home Library Settings Library General Subtitles Preset Styles Style Mapping Sty…" at bounding box center [183, 93] width 367 height 186
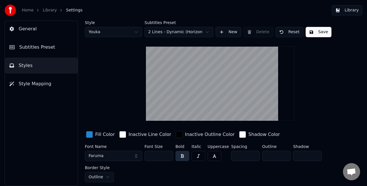
click at [51, 85] on button "Style Mapping" at bounding box center [41, 84] width 73 height 16
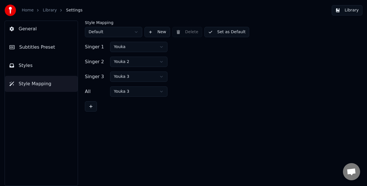
click at [49, 73] on button "Styles" at bounding box center [41, 66] width 73 height 16
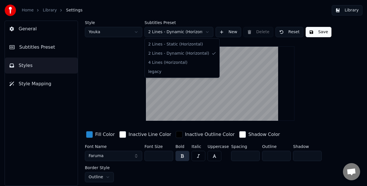
click at [165, 32] on html "Home Library Settings Library General Subtitles Preset Styles Style Mapping Sty…" at bounding box center [183, 93] width 367 height 186
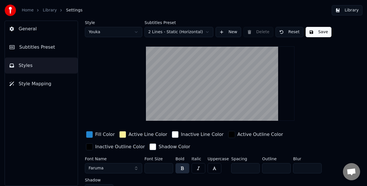
click at [178, 31] on html "Home Library Settings Library General Subtitles Preset Styles Style Mapping Sty…" at bounding box center [183, 93] width 367 height 186
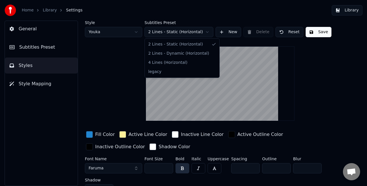
drag, startPoint x: 184, startPoint y: 60, endPoint x: 182, endPoint y: 57, distance: 4.1
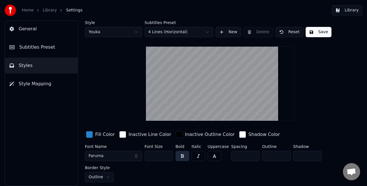
drag, startPoint x: 283, startPoint y: 36, endPoint x: 282, endPoint y: 30, distance: 5.5
click at [283, 34] on button "Reset" at bounding box center [289, 32] width 28 height 10
type input "**"
click at [281, 30] on button "Done" at bounding box center [288, 32] width 27 height 10
click at [310, 32] on button "Save" at bounding box center [317, 32] width 26 height 10
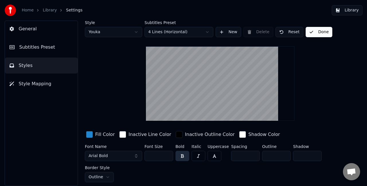
click at [282, 33] on button "Reset" at bounding box center [289, 32] width 28 height 10
click at [52, 49] on button "Subtitles Preset" at bounding box center [41, 47] width 73 height 16
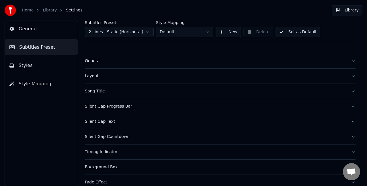
click at [22, 62] on span "Styles" at bounding box center [26, 65] width 14 height 7
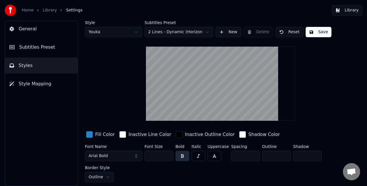
click at [208, 29] on html "Home Library Settings Library General Subtitles Preset Styles Style Mapping Sty…" at bounding box center [183, 93] width 367 height 186
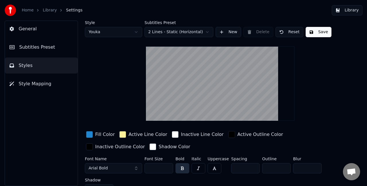
click at [284, 32] on button "Reset" at bounding box center [289, 32] width 28 height 10
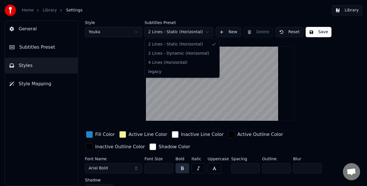
click at [207, 30] on html "Home Library Settings Library General Subtitles Preset Styles Style Mapping Sty…" at bounding box center [183, 93] width 367 height 186
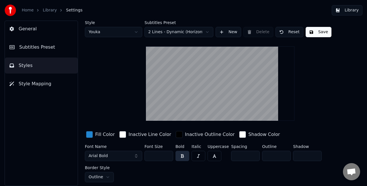
click at [190, 34] on html "Home Library Settings Library General Subtitles Preset Styles Style Mapping Sty…" at bounding box center [183, 93] width 367 height 186
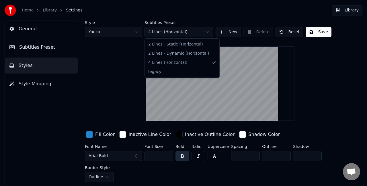
click at [180, 34] on html "Home Library Settings Library General Subtitles Preset Styles Style Mapping Sty…" at bounding box center [183, 93] width 367 height 186
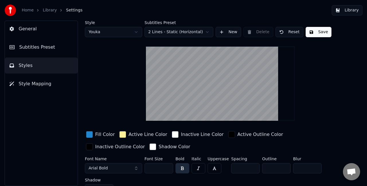
click at [179, 30] on html "Home Library Settings Library General Subtitles Preset Styles Style Mapping Sty…" at bounding box center [183, 93] width 367 height 186
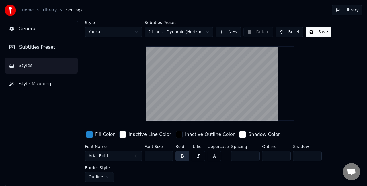
click at [127, 155] on button "Arial Bold" at bounding box center [113, 156] width 57 height 10
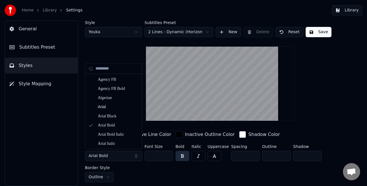
click at [117, 157] on button "Arial Bold" at bounding box center [113, 156] width 57 height 10
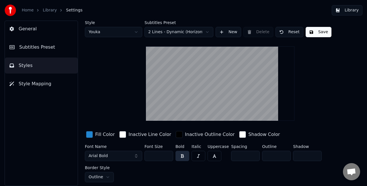
click at [116, 155] on button "Arial Bold" at bounding box center [113, 156] width 57 height 10
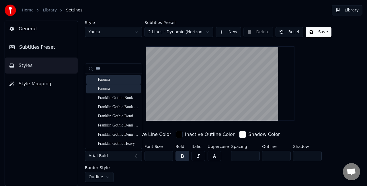
type input "***"
click at [111, 85] on div "Faruma" at bounding box center [113, 88] width 54 height 9
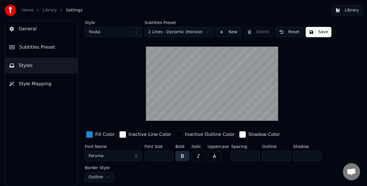
drag, startPoint x: 158, startPoint y: 155, endPoint x: 140, endPoint y: 156, distance: 18.1
click at [140, 156] on div "Font Name Faruma Font Size ** Bold Italic Uppercase Spacing * Outline * Shadow …" at bounding box center [213, 164] width 257 height 38
type input "***"
click at [305, 34] on button "Save" at bounding box center [318, 32] width 26 height 10
click at [305, 32] on button "Done" at bounding box center [318, 32] width 27 height 10
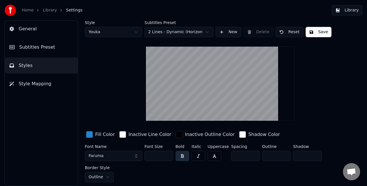
click at [345, 12] on button "Library" at bounding box center [346, 10] width 31 height 10
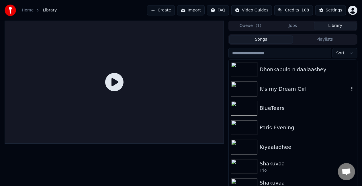
click at [275, 95] on div "It's my Dream Girl" at bounding box center [292, 88] width 128 height 19
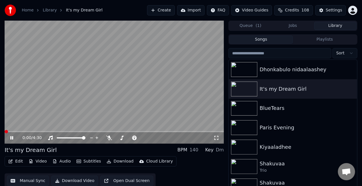
click at [45, 132] on span at bounding box center [114, 131] width 219 height 1
click at [99, 49] on video at bounding box center [114, 82] width 219 height 123
click at [105, 84] on video at bounding box center [114, 82] width 219 height 123
click at [331, 9] on div "Settings" at bounding box center [334, 10] width 16 height 6
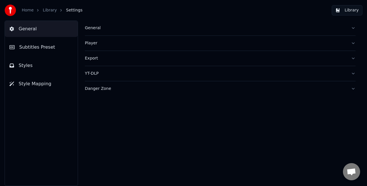
click at [46, 62] on button "Styles" at bounding box center [41, 66] width 73 height 16
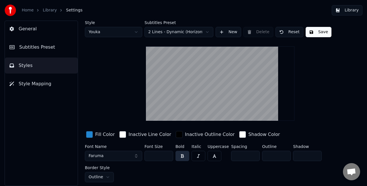
click at [209, 30] on html "Home Library Settings Library General Subtitles Preset Styles Style Mapping Sty…" at bounding box center [183, 93] width 367 height 186
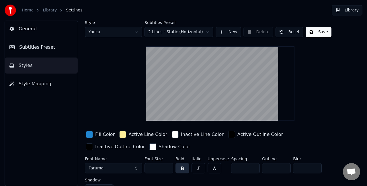
click at [180, 30] on html "Home Library Settings Library General Subtitles Preset Styles Style Mapping Sty…" at bounding box center [183, 93] width 367 height 186
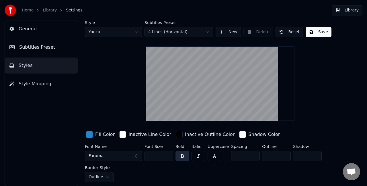
click at [172, 30] on html "Home Library Settings Library General Subtitles Preset Styles Style Mapping Sty…" at bounding box center [183, 93] width 367 height 186
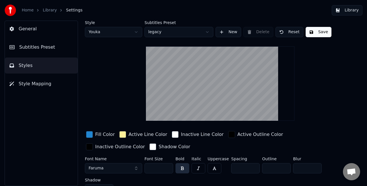
click at [310, 30] on button "Save" at bounding box center [318, 32] width 26 height 10
click at [341, 11] on button "Library" at bounding box center [346, 10] width 31 height 10
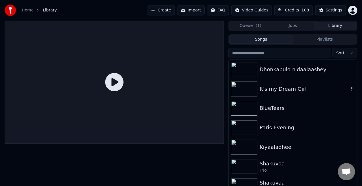
click at [284, 86] on div "It's my Dream Girl" at bounding box center [303, 89] width 89 height 8
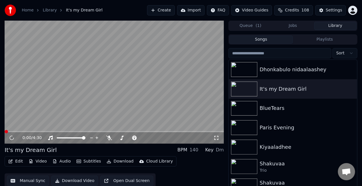
click at [41, 131] on span at bounding box center [114, 131] width 219 height 1
click at [336, 12] on div "Settings" at bounding box center [334, 10] width 16 height 6
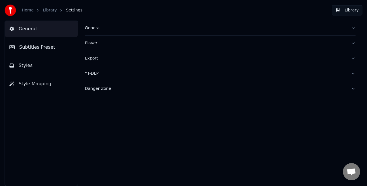
click at [33, 59] on button "Styles" at bounding box center [41, 66] width 73 height 16
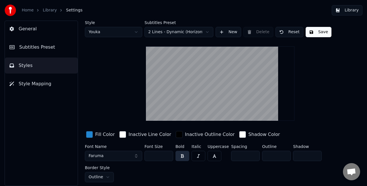
click at [212, 31] on html "Home Library Settings Library General Subtitles Preset Styles Style Mapping Sty…" at bounding box center [183, 93] width 367 height 186
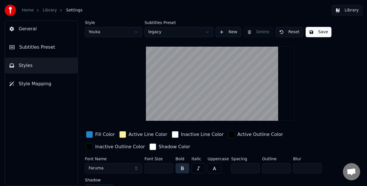
click at [55, 54] on button "Subtitles Preset" at bounding box center [41, 47] width 73 height 16
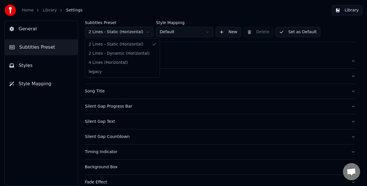
click at [136, 35] on html "Home Library Settings Library General Subtitles Preset Styles Style Mapping Sub…" at bounding box center [183, 93] width 367 height 186
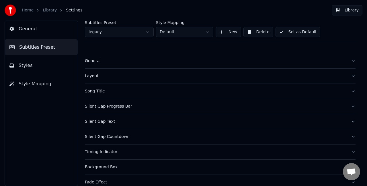
click at [291, 28] on button "Set as Default" at bounding box center [297, 32] width 45 height 10
click at [293, 33] on button "Done" at bounding box center [288, 32] width 27 height 10
click at [340, 9] on button "Library" at bounding box center [346, 10] width 31 height 10
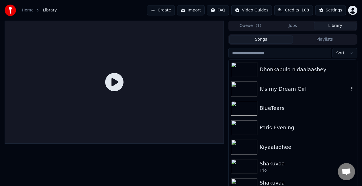
click at [281, 83] on div "It's my Dream Girl" at bounding box center [292, 88] width 128 height 19
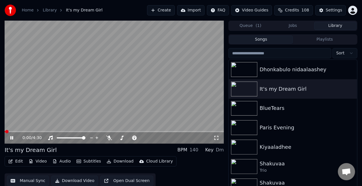
click at [61, 132] on span at bounding box center [114, 131] width 219 height 1
click at [76, 131] on video at bounding box center [114, 82] width 219 height 123
click at [78, 131] on video at bounding box center [114, 82] width 219 height 123
click at [81, 132] on span at bounding box center [114, 131] width 219 height 1
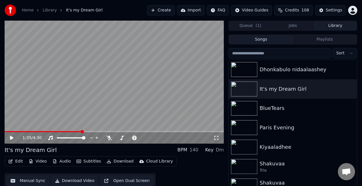
click at [117, 97] on video at bounding box center [114, 82] width 219 height 123
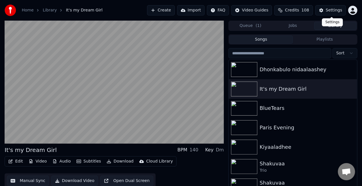
click at [332, 7] on div "Settings" at bounding box center [334, 10] width 16 height 6
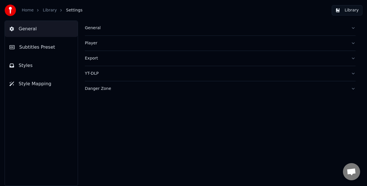
click at [22, 46] on span "Subtitles Preset" at bounding box center [37, 47] width 36 height 7
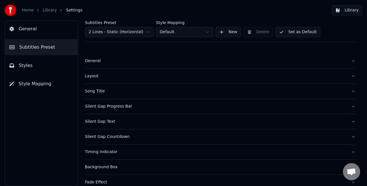
click at [118, 31] on html "Home Library Settings Library General Subtitles Preset Styles Style Mapping Sub…" at bounding box center [183, 93] width 367 height 186
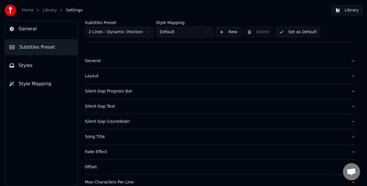
click at [291, 31] on button "Set as Default" at bounding box center [297, 32] width 45 height 10
click at [289, 31] on button "Done" at bounding box center [288, 32] width 27 height 10
click at [340, 11] on button "Library" at bounding box center [346, 10] width 31 height 10
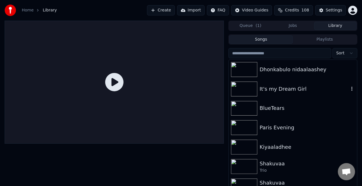
click at [269, 88] on div "It's my Dream Girl" at bounding box center [303, 89] width 89 height 8
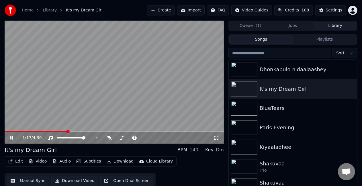
click at [67, 131] on span at bounding box center [114, 131] width 219 height 1
click at [85, 131] on video at bounding box center [114, 82] width 219 height 123
click at [88, 131] on span at bounding box center [114, 131] width 219 height 1
click at [135, 96] on video at bounding box center [114, 82] width 219 height 123
click at [326, 10] on button "Settings" at bounding box center [330, 10] width 31 height 10
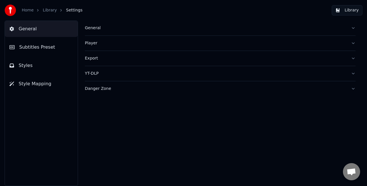
click at [31, 68] on button "Styles" at bounding box center [41, 66] width 73 height 16
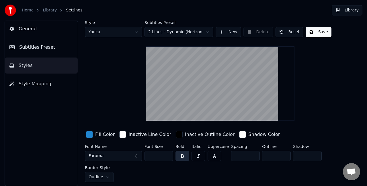
click at [131, 31] on html "Home Library Settings Library General Subtitles Preset Styles Style Mapping Sty…" at bounding box center [183, 93] width 367 height 186
click at [176, 33] on html "Home Library Settings Library General Subtitles Preset Styles Style Mapping Sty…" at bounding box center [183, 93] width 367 height 186
click at [171, 32] on html "Home Library Settings Library General Subtitles Preset Styles Style Mapping Sty…" at bounding box center [183, 93] width 367 height 186
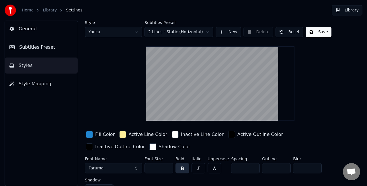
click at [172, 33] on html "Home Library Settings Library General Subtitles Preset Styles Style Mapping Sty…" at bounding box center [183, 93] width 367 height 186
click at [259, 33] on div "Style Youka Subtitles Preset legacy New Delete Reset Save" at bounding box center [220, 29] width 270 height 17
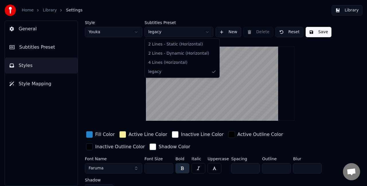
click at [150, 33] on html "Home Library Settings Library General Subtitles Preset Styles Style Mapping Sty…" at bounding box center [183, 93] width 367 height 186
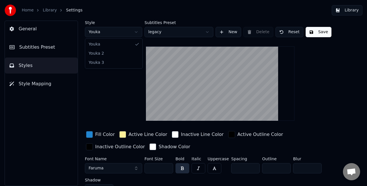
click at [109, 27] on html "Home Library Settings Library General Subtitles Preset Styles Style Mapping Sty…" at bounding box center [183, 93] width 367 height 186
click at [111, 53] on div "Style Youka Subtitles Preset legacy New Delete Reset Save Fill Color Active Lin…" at bounding box center [220, 109] width 270 height 176
click at [106, 27] on html "Home Library Settings Library General Subtitles Preset Styles Style Mapping Sty…" at bounding box center [183, 93] width 367 height 186
type input "**"
click at [260, 32] on div "Style Youka 2 Subtitles Preset legacy New Delete Reset Save" at bounding box center [220, 29] width 270 height 17
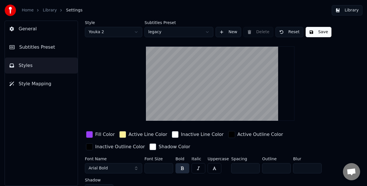
click at [63, 82] on button "Style Mapping" at bounding box center [41, 84] width 73 height 16
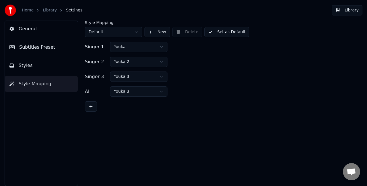
click at [44, 49] on span "Subtitles Preset" at bounding box center [37, 47] width 36 height 7
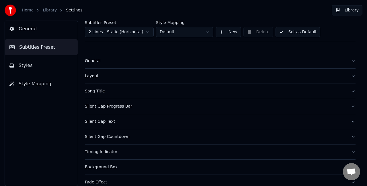
click at [118, 64] on button "General" at bounding box center [220, 61] width 270 height 15
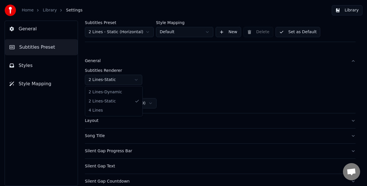
click at [116, 76] on html "Home Library Settings Library General Subtitles Preset Styles Style Mapping Sub…" at bounding box center [183, 93] width 367 height 186
click at [140, 28] on html "Home Library Settings Library General Subtitles Preset Styles Style Mapping Sub…" at bounding box center [183, 93] width 367 height 186
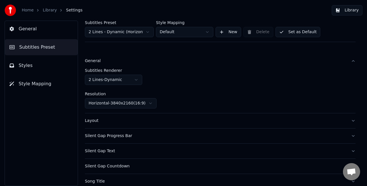
click at [285, 31] on button "Set as Default" at bounding box center [297, 32] width 45 height 10
click at [341, 11] on button "Library" at bounding box center [346, 10] width 31 height 10
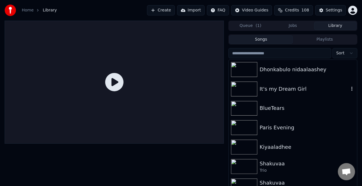
click at [263, 92] on div "It's my Dream Girl" at bounding box center [303, 89] width 89 height 8
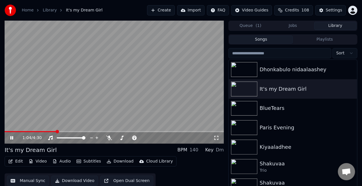
click at [56, 132] on span at bounding box center [114, 131] width 219 height 1
click at [338, 9] on div "Settings" at bounding box center [334, 10] width 16 height 6
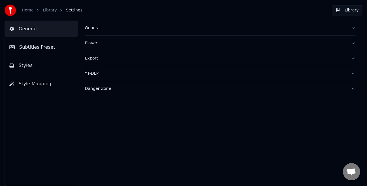
click at [36, 54] on button "Subtitles Preset" at bounding box center [41, 47] width 73 height 16
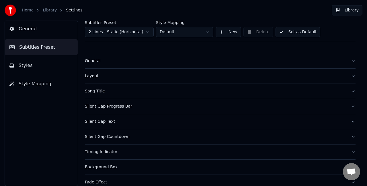
click at [96, 58] on div "General" at bounding box center [215, 61] width 261 height 6
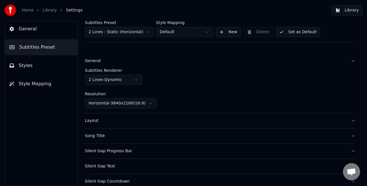
click at [109, 78] on html "Home Library Settings Library General Subtitles Preset Styles Style Mapping Sub…" at bounding box center [183, 93] width 367 height 186
click at [140, 31] on html "Home Library Settings Library General Subtitles Preset Styles Style Mapping Sub…" at bounding box center [183, 93] width 367 height 186
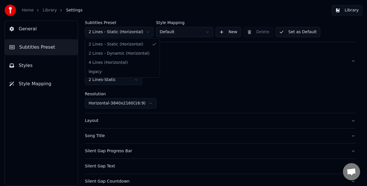
click at [140, 31] on html "Home Library Settings Library General Subtitles Preset Styles Style Mapping Sub…" at bounding box center [183, 93] width 367 height 186
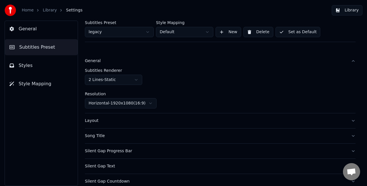
click at [302, 33] on button "Set as Default" at bounding box center [297, 32] width 45 height 10
click at [342, 9] on button "Library" at bounding box center [346, 10] width 31 height 10
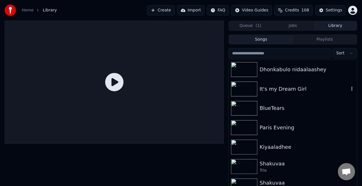
drag, startPoint x: 287, startPoint y: 94, endPoint x: 278, endPoint y: 81, distance: 15.6
click at [286, 93] on div "It's my Dream Girl" at bounding box center [292, 88] width 128 height 19
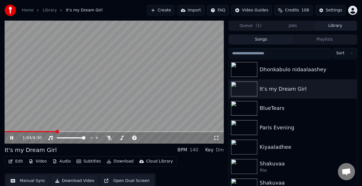
click at [57, 132] on span at bounding box center [114, 131] width 219 height 1
click at [72, 131] on span at bounding box center [114, 131] width 219 height 1
click at [326, 9] on button "Settings" at bounding box center [330, 10] width 31 height 10
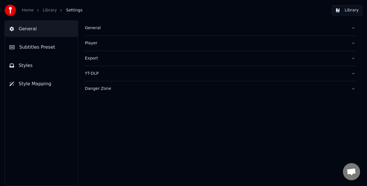
click at [49, 67] on button "Styles" at bounding box center [41, 66] width 73 height 16
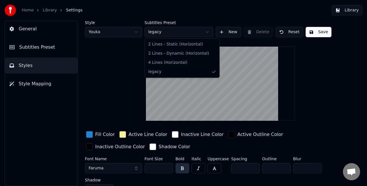
click at [166, 36] on html "Home Library Settings Library General Subtitles Preset Styles Style Mapping Sty…" at bounding box center [183, 93] width 367 height 186
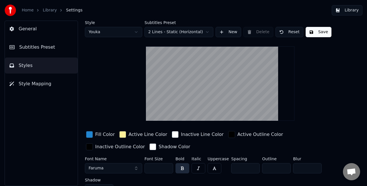
click at [171, 35] on html "Home Library Settings Library General Subtitles Preset Styles Style Mapping Sty…" at bounding box center [183, 93] width 367 height 186
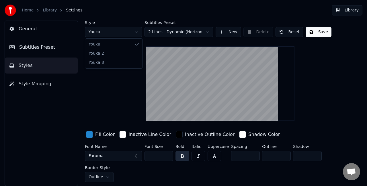
click at [119, 33] on html "Home Library Settings Library General Subtitles Preset Styles Style Mapping Sty…" at bounding box center [183, 93] width 367 height 186
click at [118, 31] on html "Home Library Settings Library General Subtitles Preset Styles Style Mapping Sty…" at bounding box center [183, 93] width 367 height 186
click at [119, 36] on html "Home Library Settings Library General Subtitles Preset Styles Style Mapping Sty…" at bounding box center [183, 93] width 367 height 186
click at [115, 35] on html "Home Library Settings Library General Subtitles Preset Styles Style Mapping Sty…" at bounding box center [183, 93] width 367 height 186
click at [156, 155] on input "***" at bounding box center [158, 156] width 29 height 10
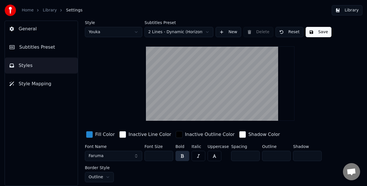
click at [166, 155] on input "***" at bounding box center [158, 156] width 29 height 10
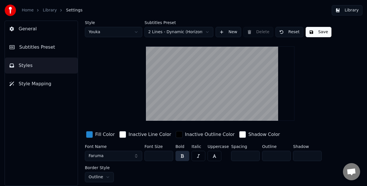
click at [166, 155] on input "***" at bounding box center [158, 156] width 29 height 10
drag, startPoint x: 156, startPoint y: 156, endPoint x: 131, endPoint y: 156, distance: 25.2
click at [131, 156] on div "Font Name Faruma Font Size *** Bold Italic Uppercase Spacing * Outline * Shadow…" at bounding box center [213, 164] width 257 height 38
type input "*"
